Goal: Check status

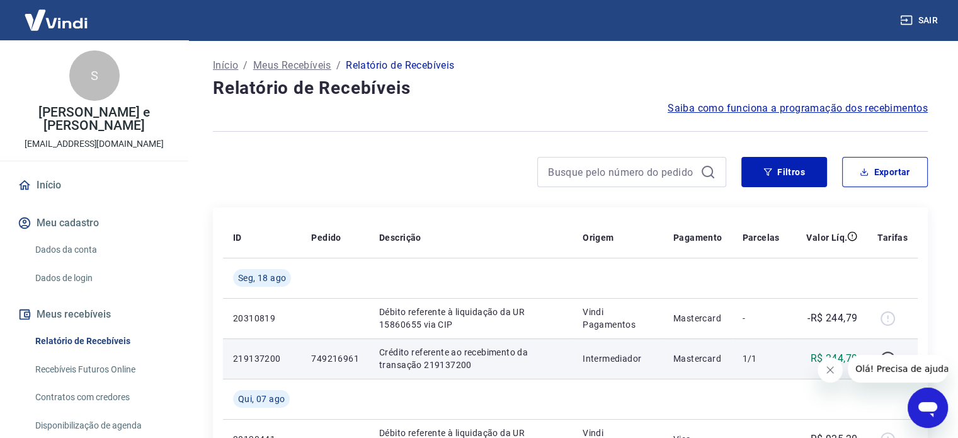
scroll to position [63, 0]
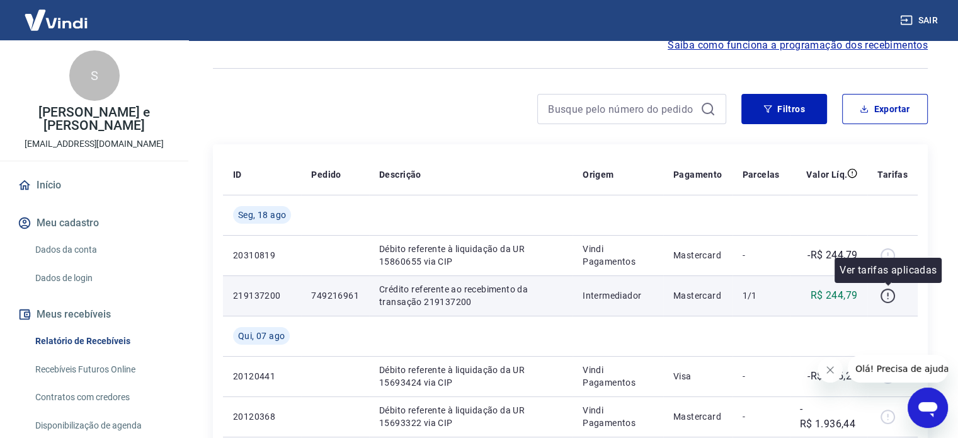
click at [882, 299] on icon "button" at bounding box center [888, 296] width 16 height 16
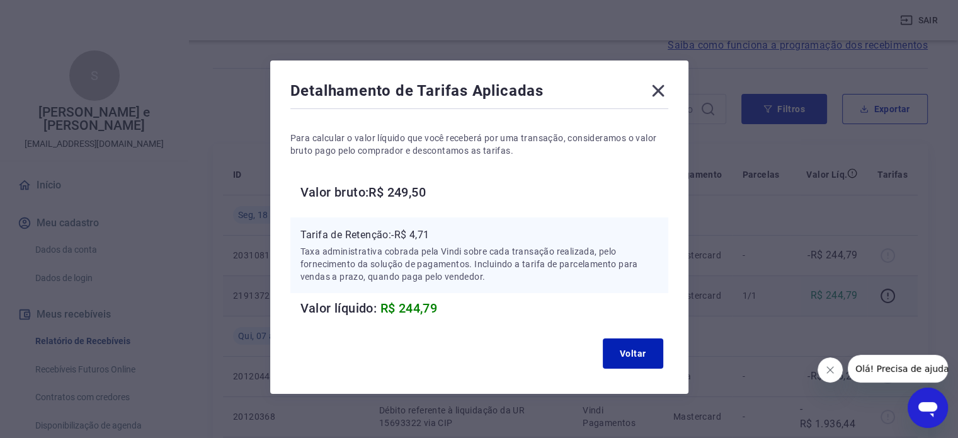
click at [660, 90] on icon at bounding box center [658, 91] width 20 height 20
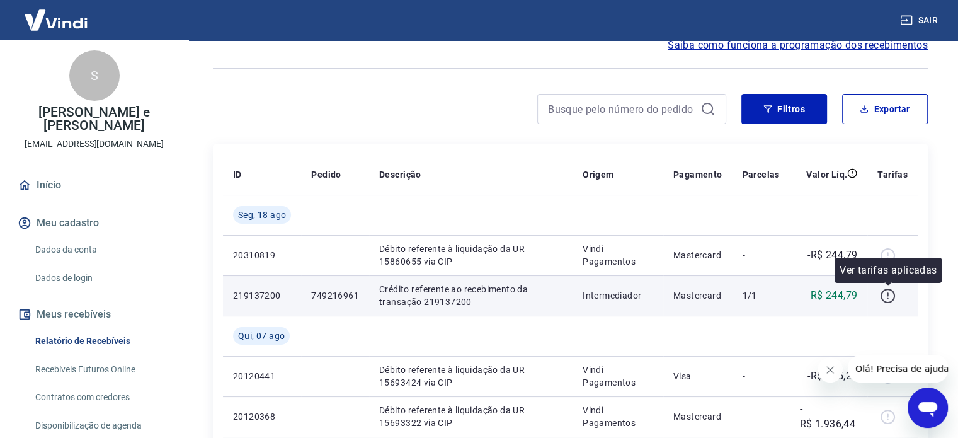
click at [887, 299] on icon "button" at bounding box center [888, 296] width 16 height 16
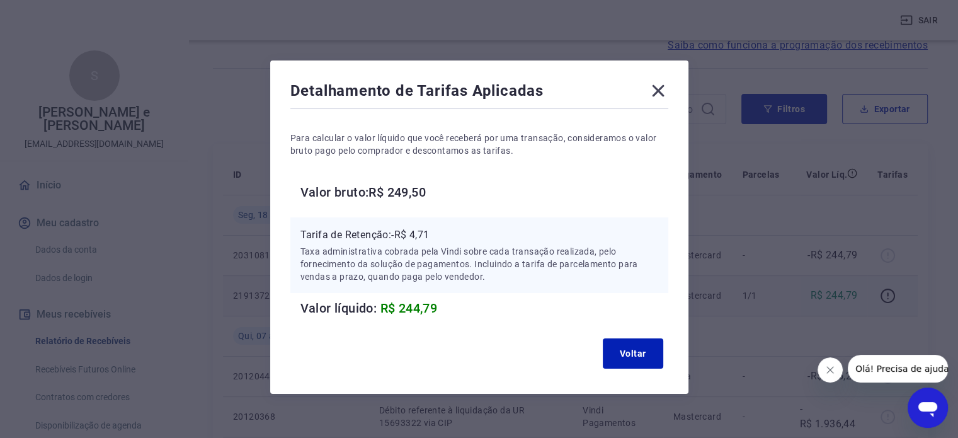
click at [653, 98] on icon at bounding box center [658, 91] width 20 height 20
